Goal: Transaction & Acquisition: Purchase product/service

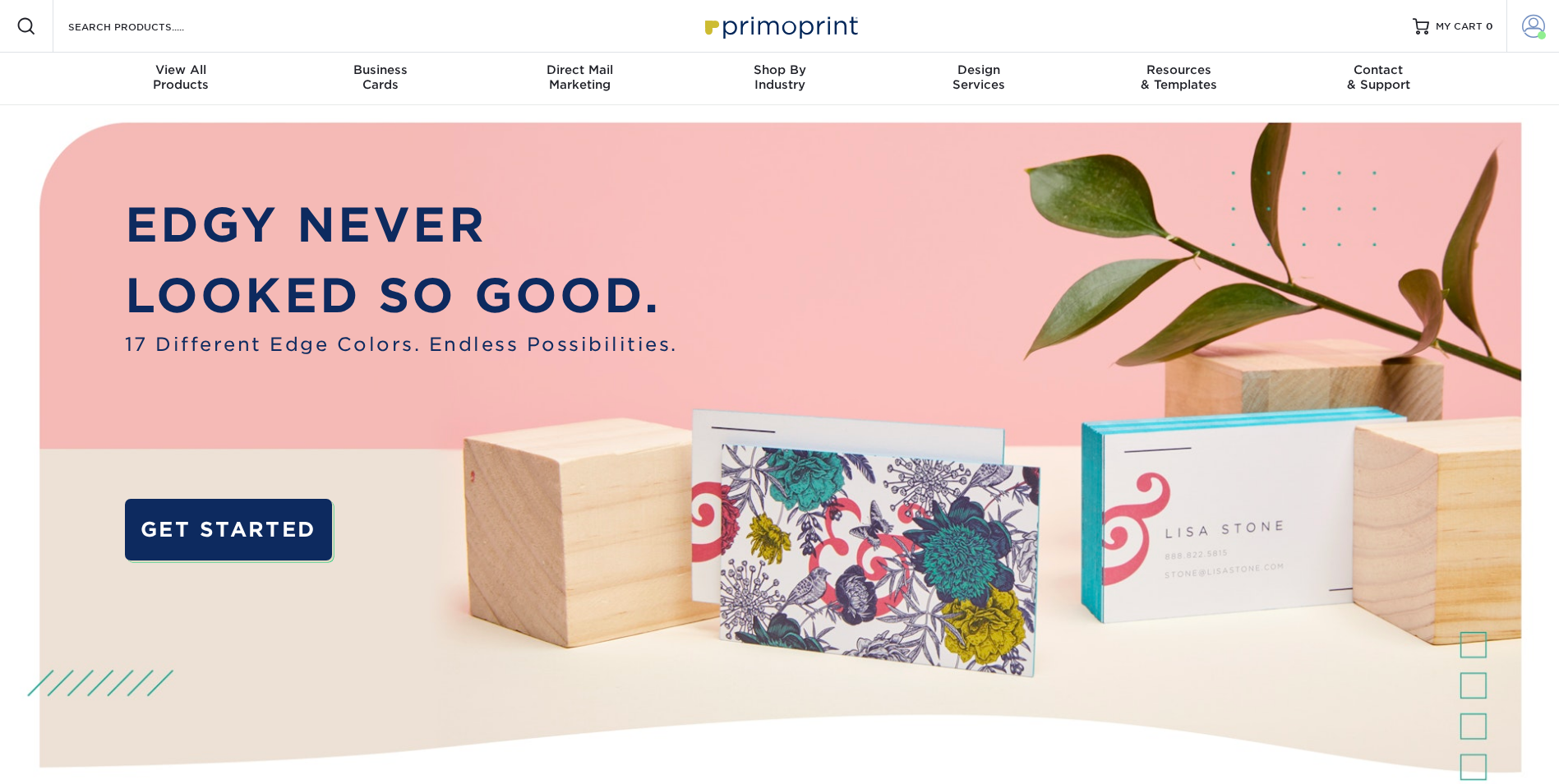
click at [1527, 12] on link "Account" at bounding box center [1532, 26] width 53 height 53
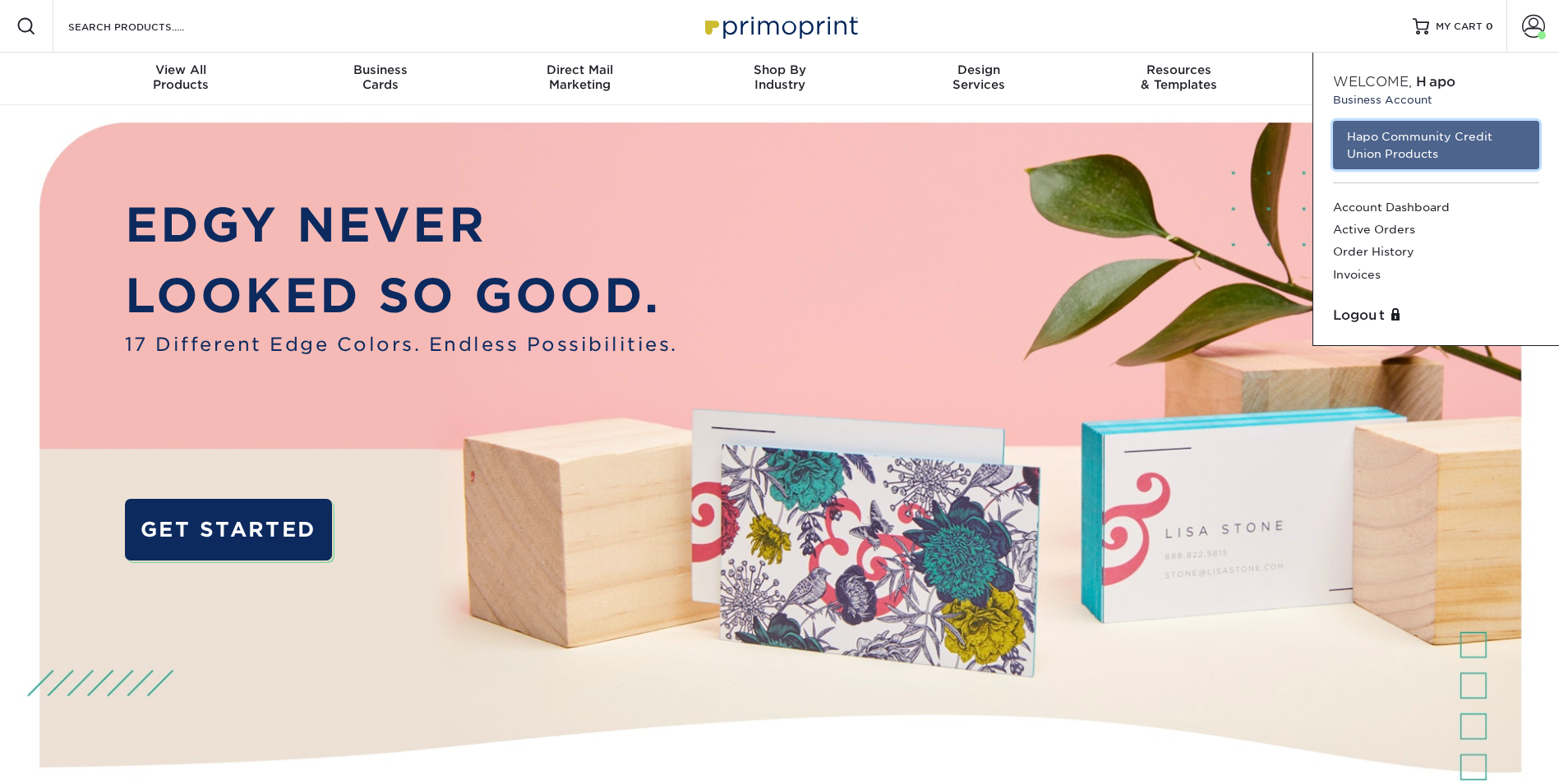
click at [1381, 153] on link "Hapo Community Credit Union Products" at bounding box center [1436, 145] width 206 height 48
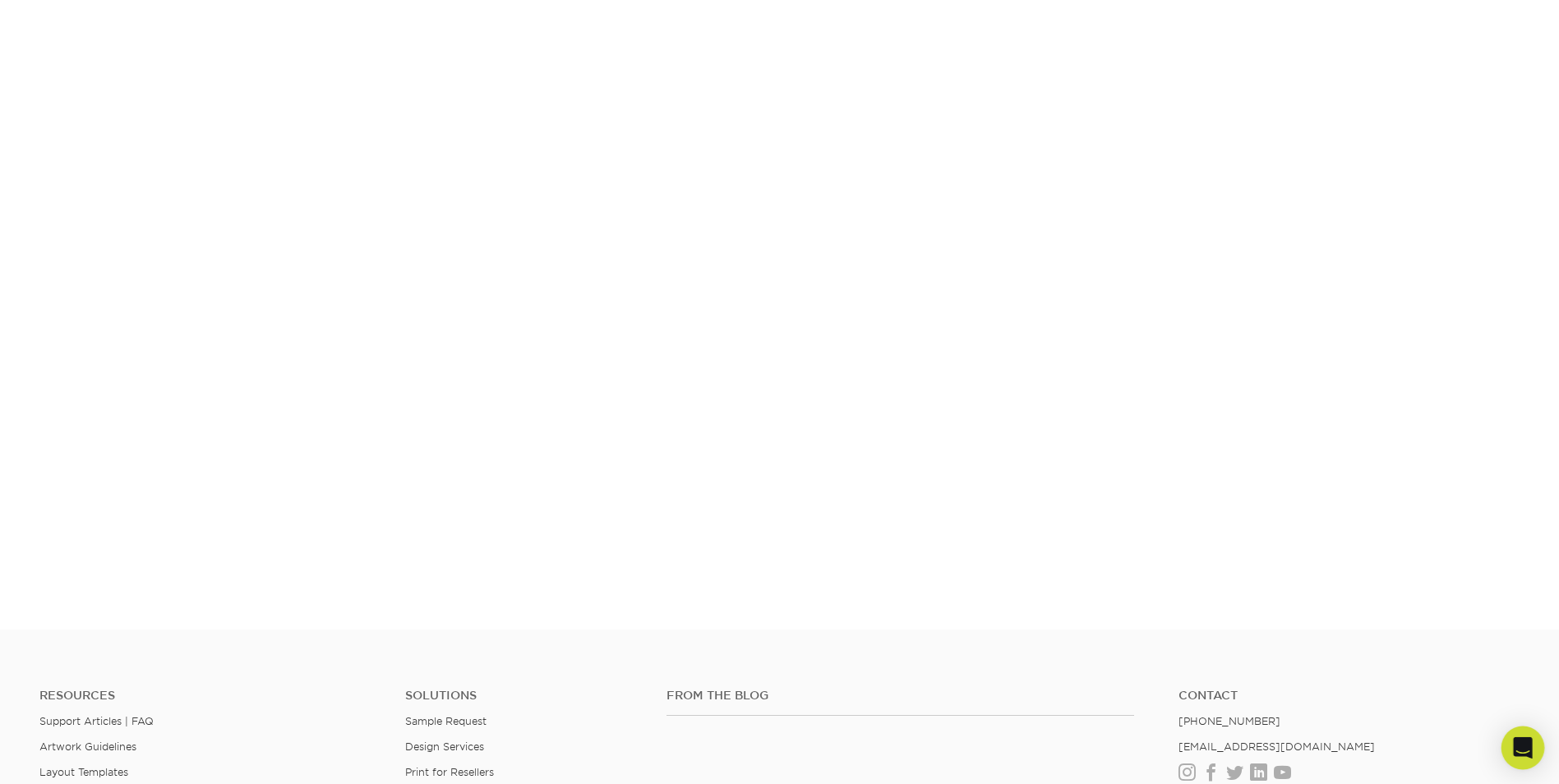
scroll to position [287, 0]
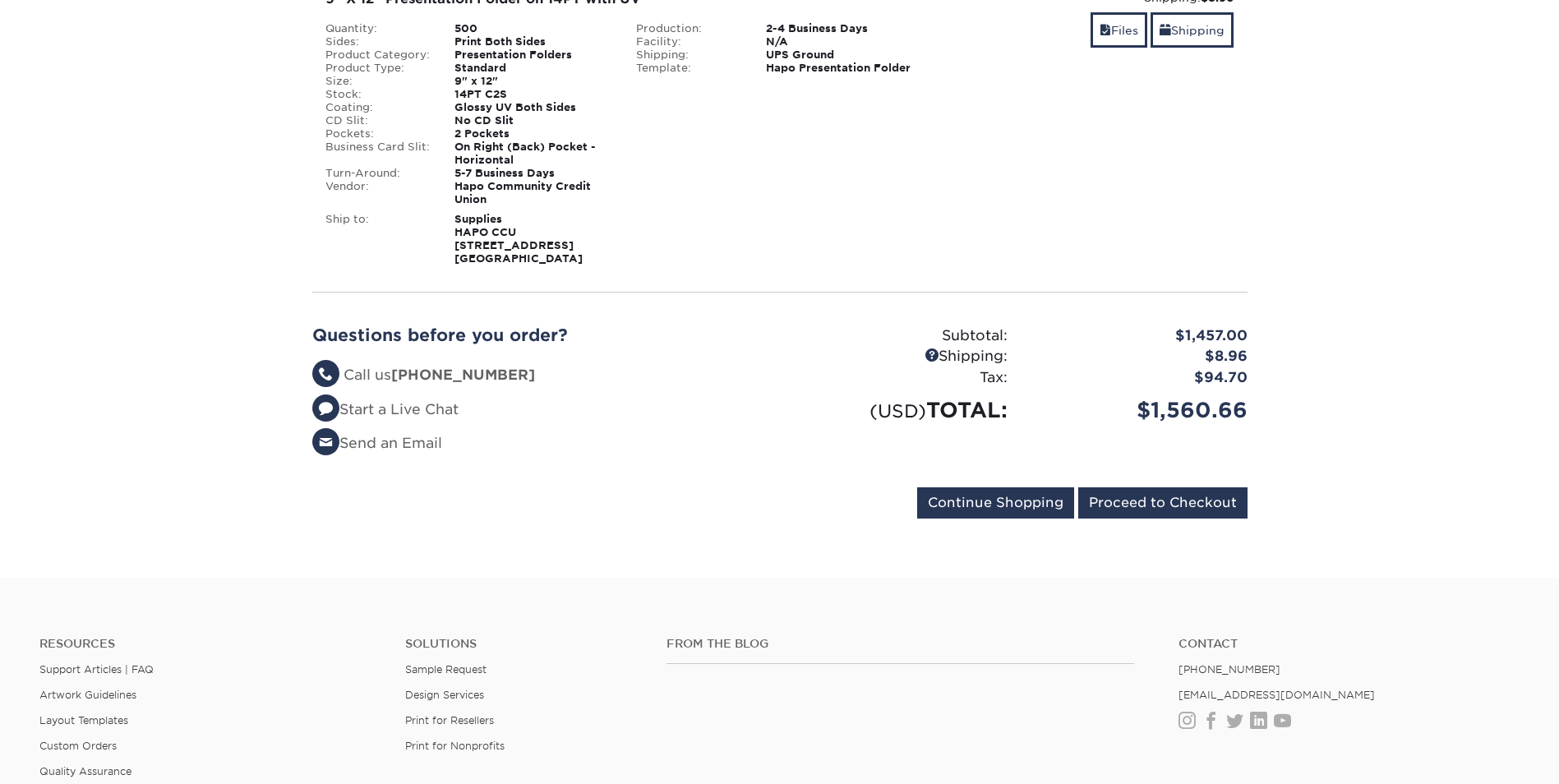
scroll to position [329, 0]
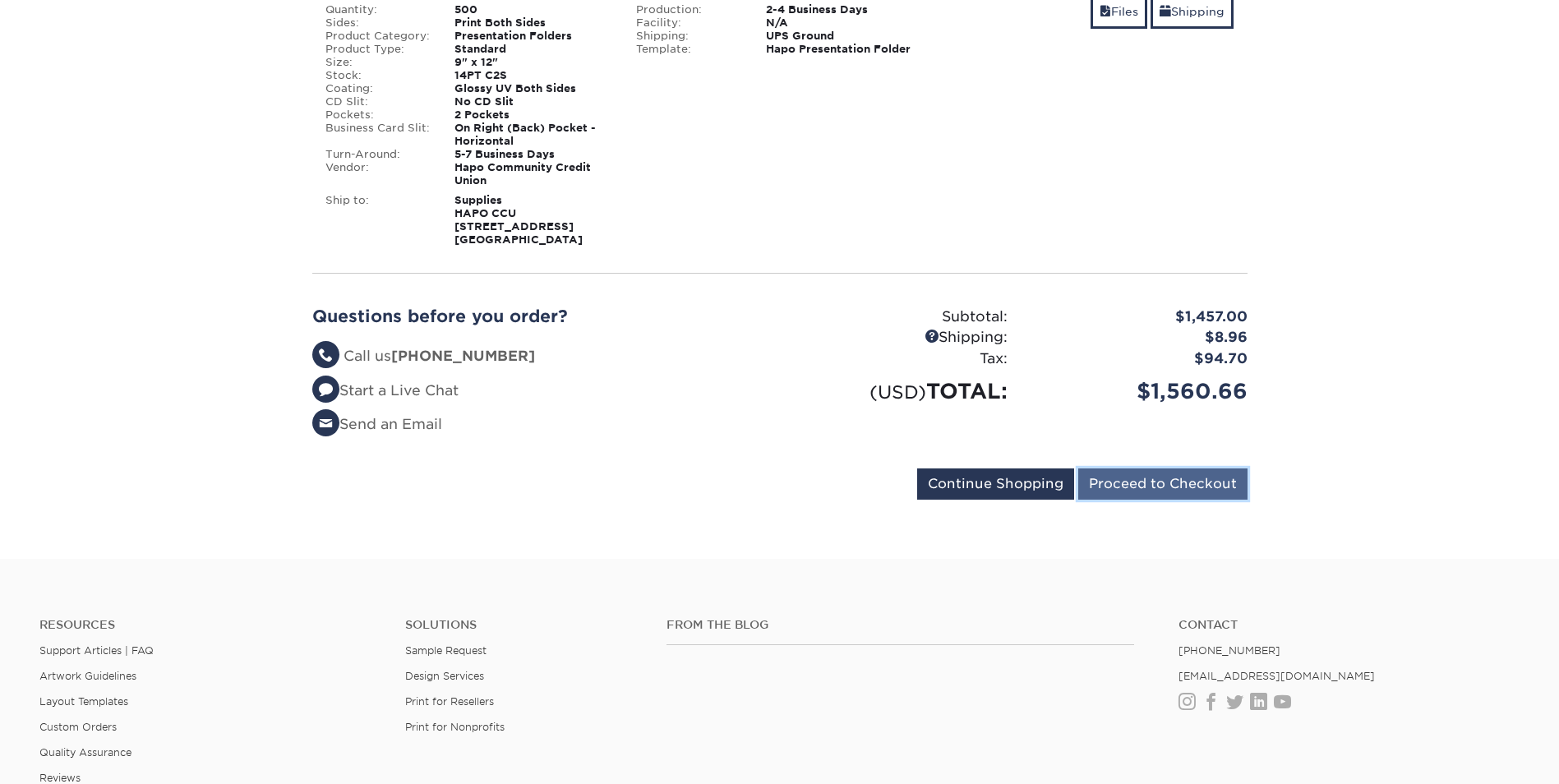
click at [1131, 488] on input "Proceed to Checkout" at bounding box center [1163, 484] width 169 height 31
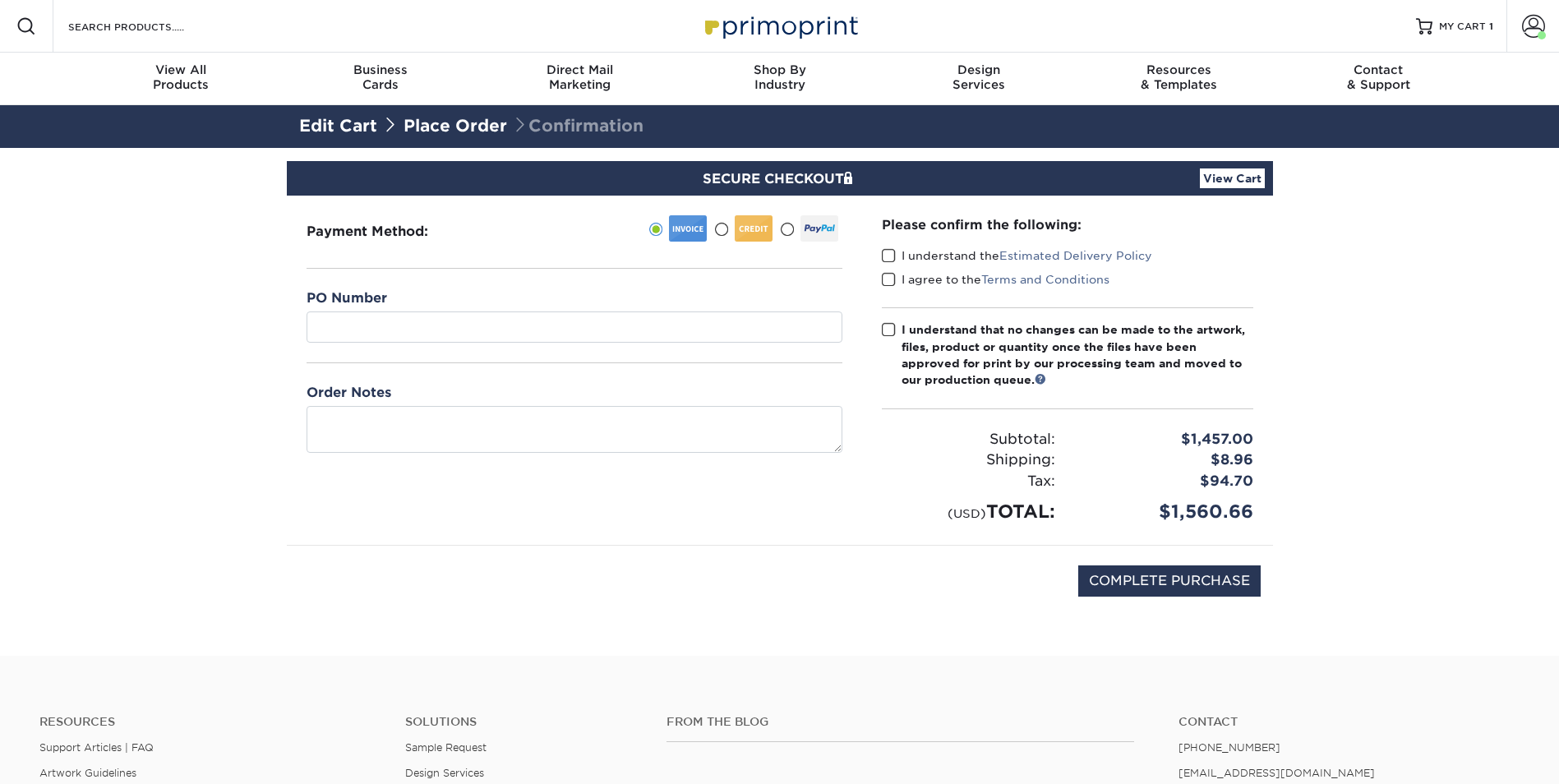
click at [883, 253] on span at bounding box center [889, 255] width 14 height 15
click at [0, 0] on input "I understand the Estimated Delivery Policy" at bounding box center [0, 0] width 0 height 0
click at [890, 280] on span at bounding box center [889, 279] width 14 height 15
click at [0, 0] on input "I agree to the Terms and Conditions" at bounding box center [0, 0] width 0 height 0
click at [884, 331] on span at bounding box center [889, 329] width 14 height 15
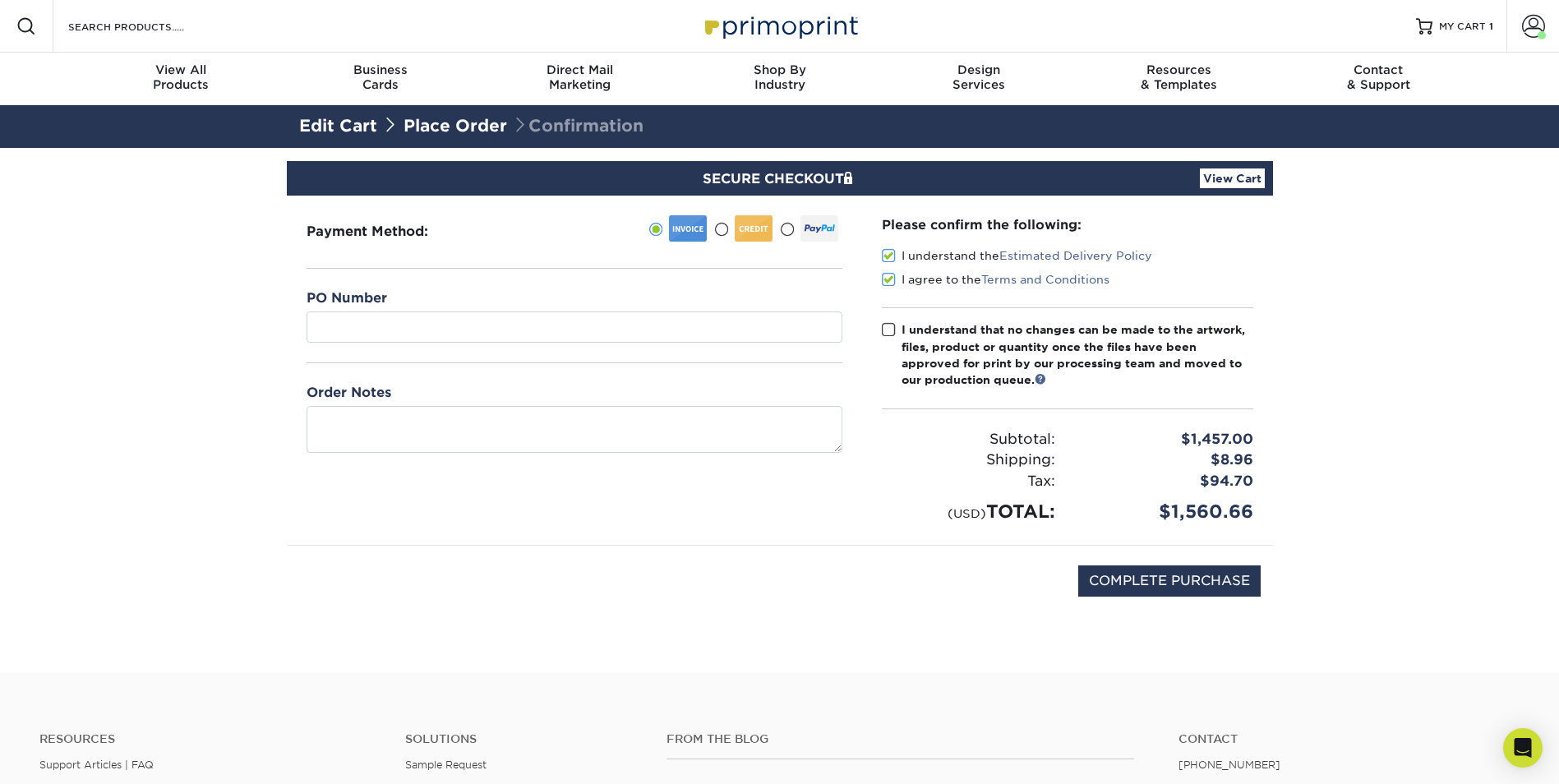
click at [0, 0] on input "I understand that no changes can be made to the artwork, files, product or quan…" at bounding box center [0, 0] width 0 height 0
click at [1104, 585] on input "COMPLETE PURCHASE" at bounding box center [1170, 581] width 183 height 31
type input "PROCESSING, PLEASE WAIT..."
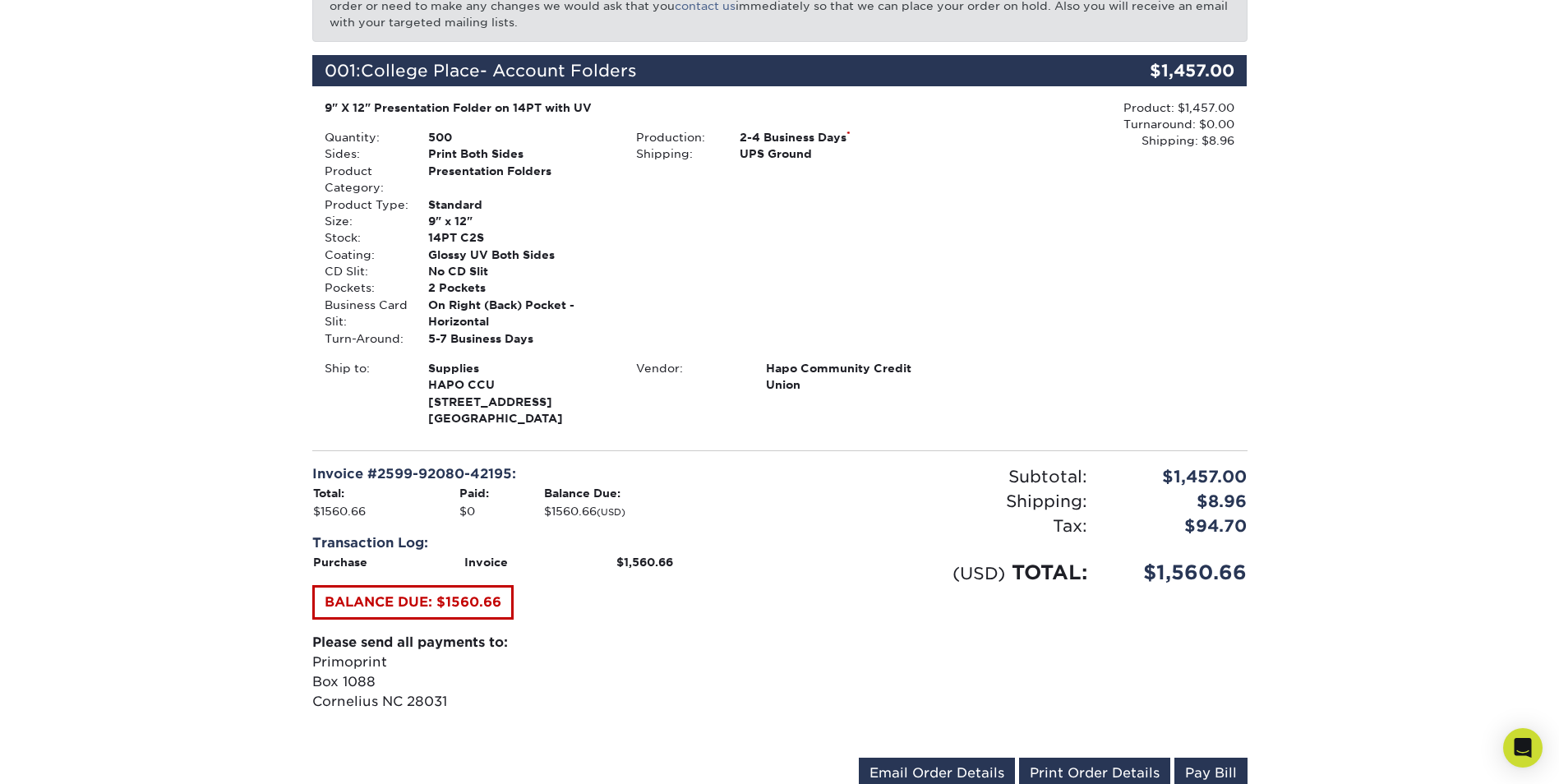
scroll to position [410, 0]
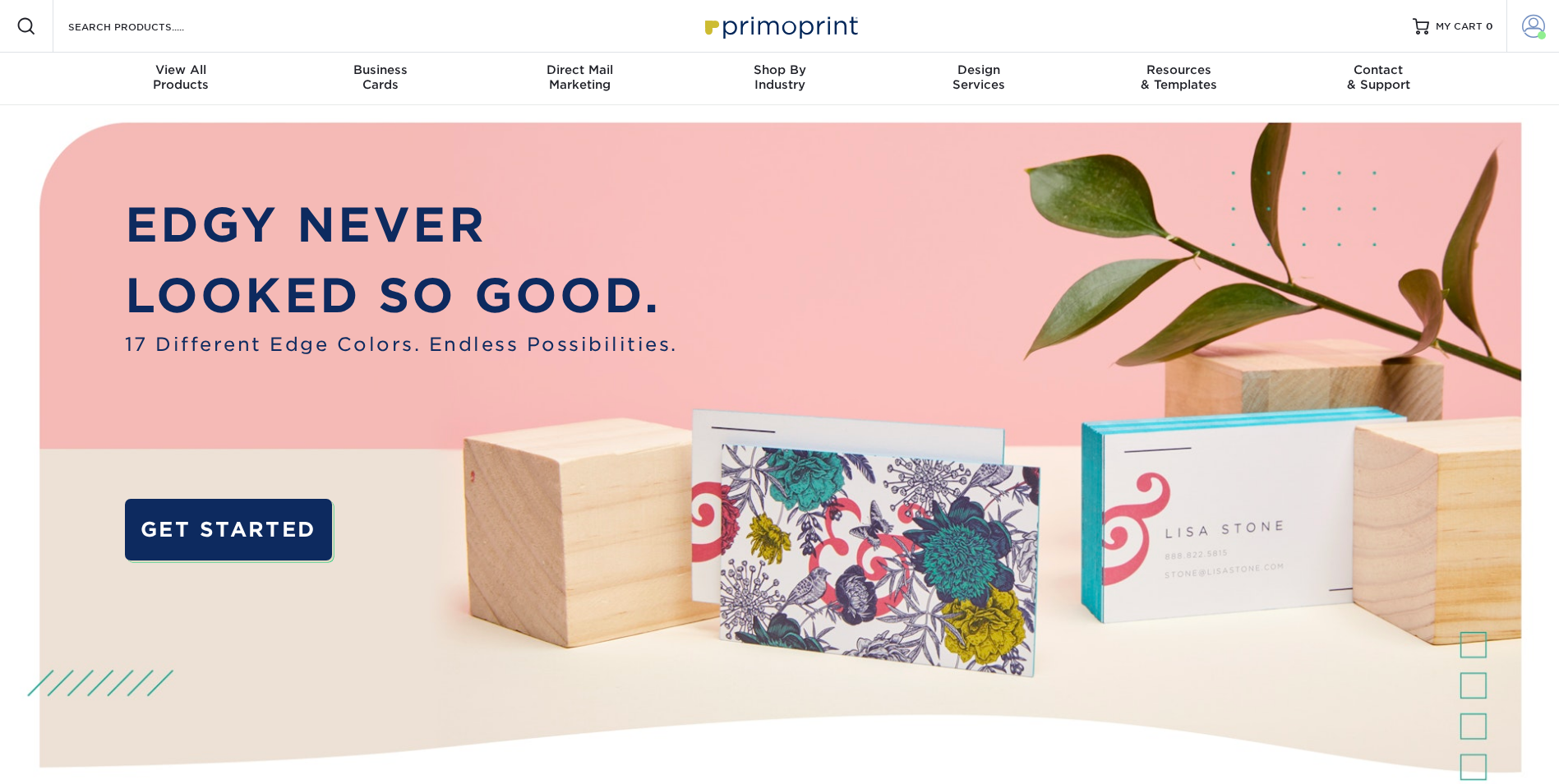
click at [1536, 21] on span at bounding box center [1534, 27] width 23 height 23
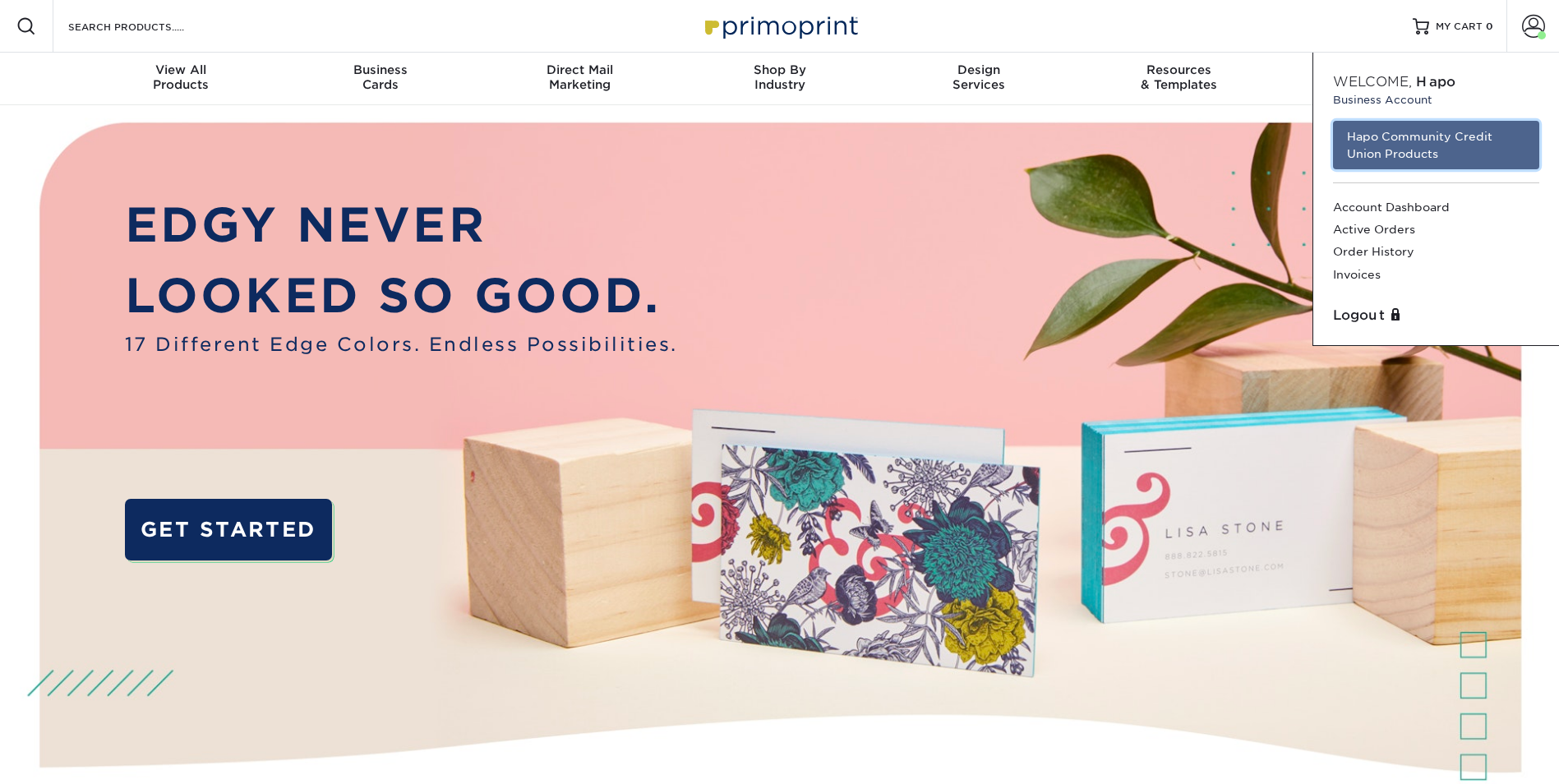
click at [1402, 137] on link "Hapo Community Credit Union Products" at bounding box center [1436, 145] width 206 height 48
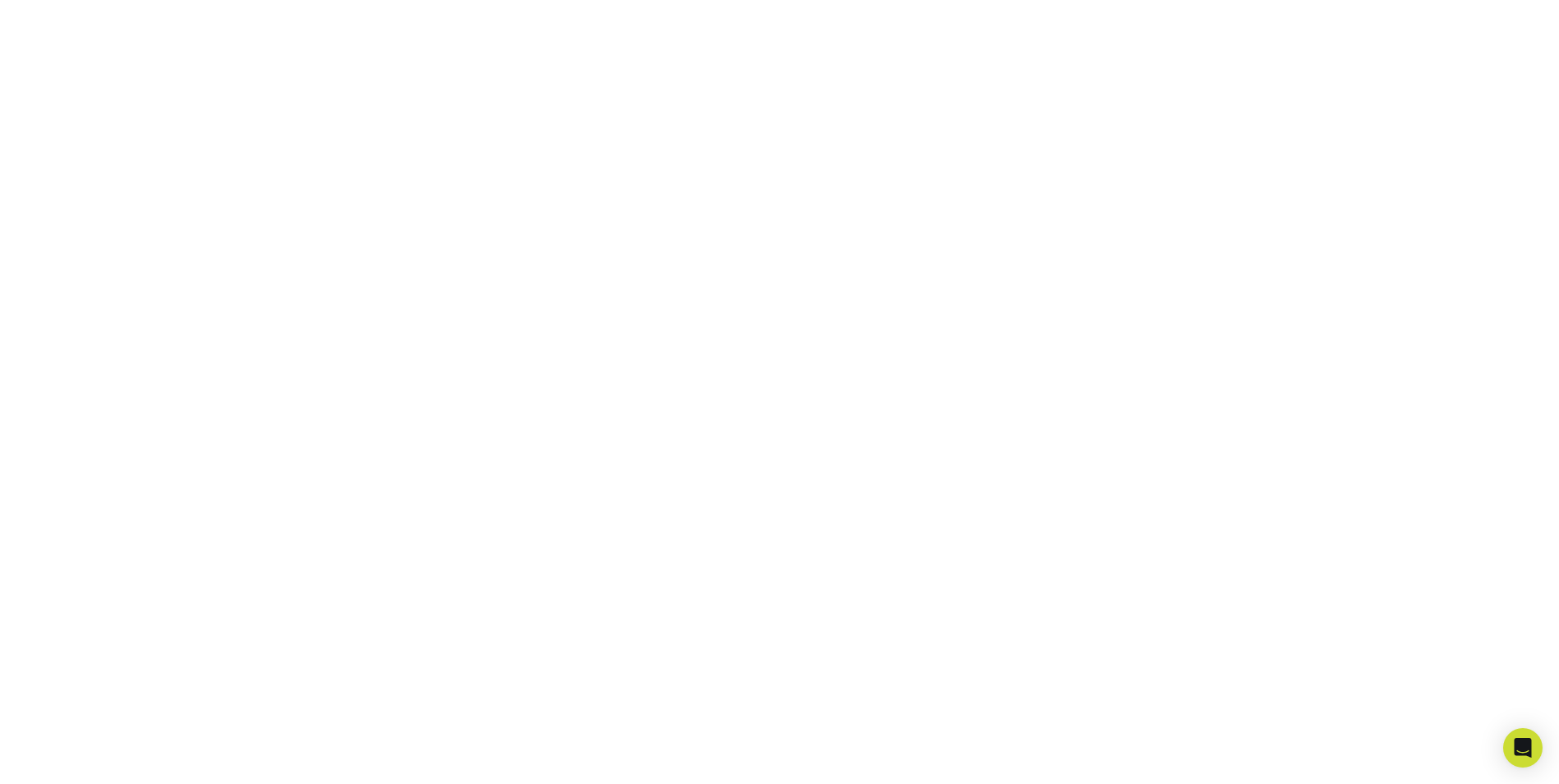
scroll to position [1314, 0]
